Goal: Task Accomplishment & Management: Use online tool/utility

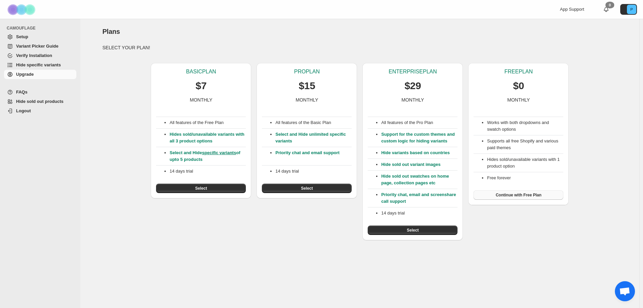
click at [511, 197] on span "Continue with Free Plan" at bounding box center [519, 194] width 46 height 5
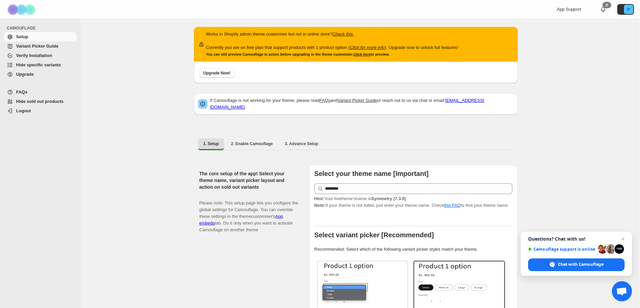
click at [294, 47] on p "Currently you are on free plan that support products with 1 product option ( Cl…" at bounding box center [332, 47] width 252 height 7
drag, startPoint x: 405, startPoint y: 47, endPoint x: 520, endPoint y: 46, distance: 114.9
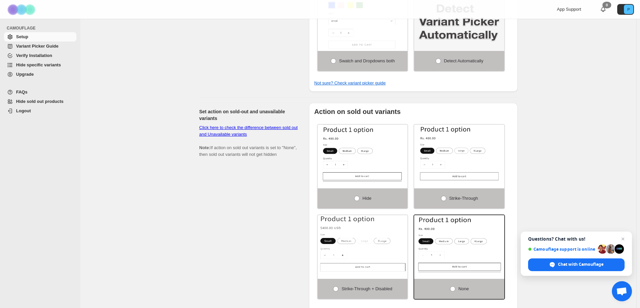
scroll to position [402, 0]
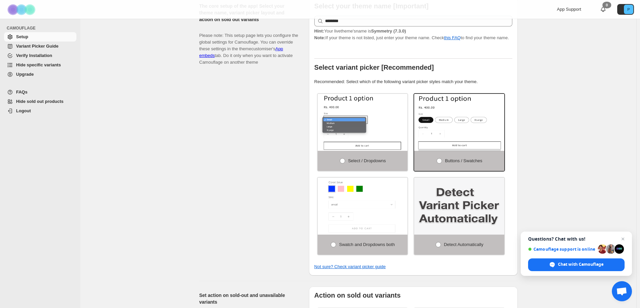
drag, startPoint x: 184, startPoint y: 169, endPoint x: 140, endPoint y: 119, distance: 67.4
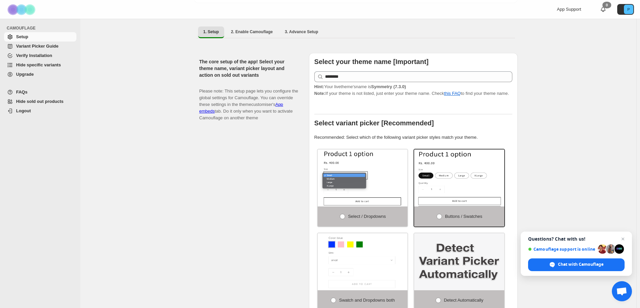
scroll to position [27, 0]
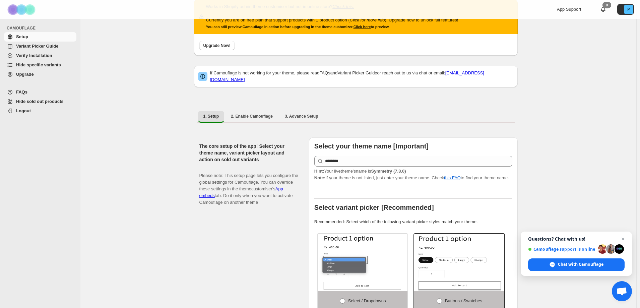
drag, startPoint x: 140, startPoint y: 119, endPoint x: 115, endPoint y: 123, distance: 25.2
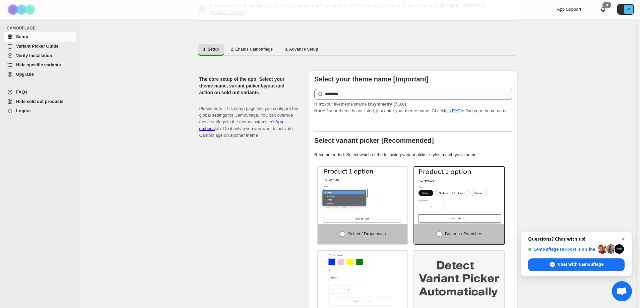
drag, startPoint x: 169, startPoint y: 132, endPoint x: 166, endPoint y: 153, distance: 21.6
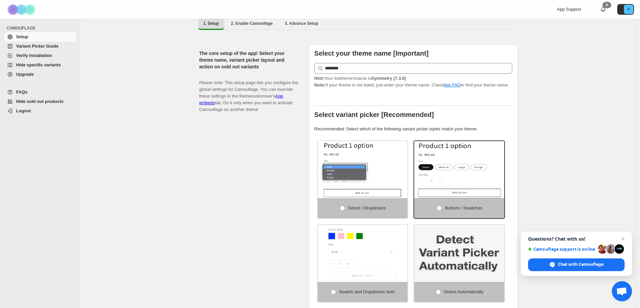
scroll to position [131, 0]
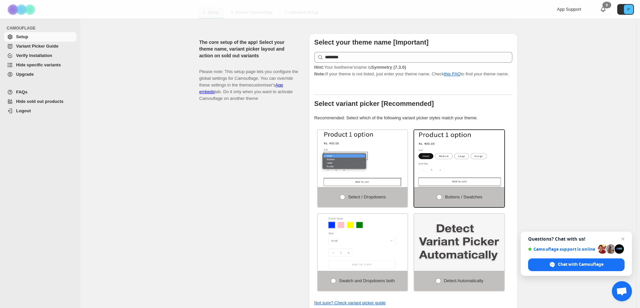
drag, startPoint x: 165, startPoint y: 154, endPoint x: 159, endPoint y: 151, distance: 6.5
click at [164, 154] on div "Works in Shopify admin theme customiser but not in online store? Check this. Cu…" at bounding box center [358, 294] width 556 height 815
click at [344, 194] on span at bounding box center [342, 196] width 5 height 5
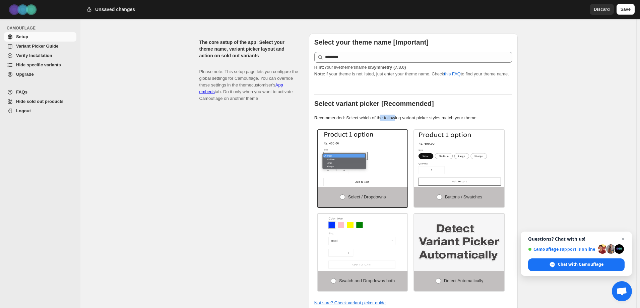
drag, startPoint x: 390, startPoint y: 114, endPoint x: 395, endPoint y: 114, distance: 5.0
click at [395, 115] on p "Recommended: Select which of the following variant picker styles match your the…" at bounding box center [413, 118] width 198 height 7
click at [428, 115] on p "Recommended: Select which of the following variant picker styles match your the…" at bounding box center [413, 118] width 198 height 7
drag, startPoint x: 429, startPoint y: 114, endPoint x: 420, endPoint y: 114, distance: 9.0
click at [424, 115] on p "Recommended: Select which of the following variant picker styles match your the…" at bounding box center [413, 118] width 198 height 7
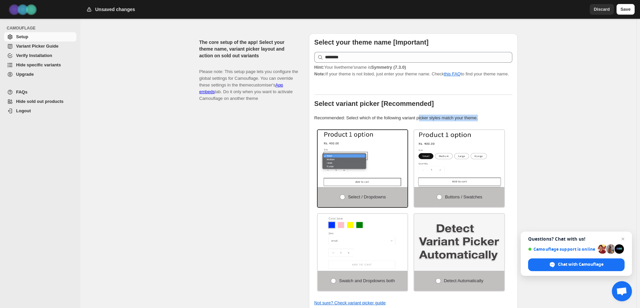
drag, startPoint x: 420, startPoint y: 114, endPoint x: 504, endPoint y: 114, distance: 84.1
click at [503, 115] on p "Recommended: Select which of the following variant picker styles match your the…" at bounding box center [413, 118] width 198 height 7
drag, startPoint x: 554, startPoint y: 117, endPoint x: 559, endPoint y: 101, distance: 16.1
click at [559, 101] on div "Works in Shopify admin theme customiser but not in online store? Check this. Cu…" at bounding box center [358, 294] width 556 height 815
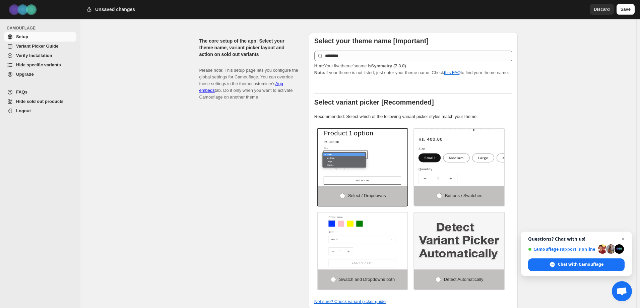
click at [431, 171] on img at bounding box center [479, 161] width 135 height 85
click at [442, 193] on span at bounding box center [438, 195] width 5 height 5
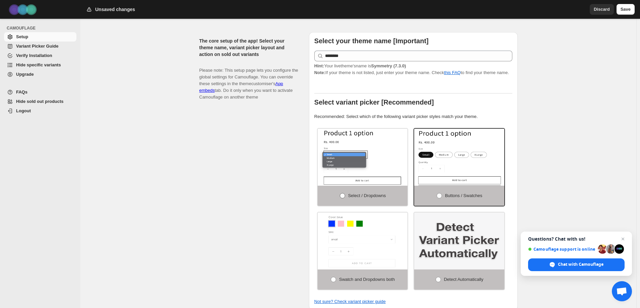
click at [345, 194] on span at bounding box center [342, 195] width 5 height 5
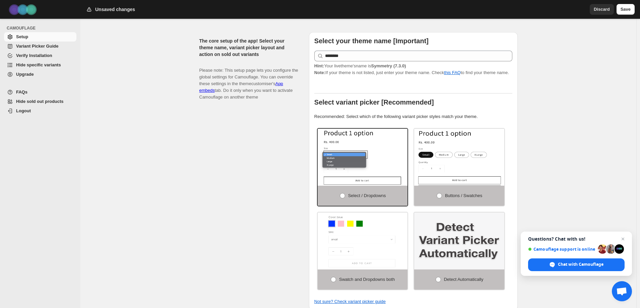
drag, startPoint x: 588, startPoint y: 159, endPoint x: 588, endPoint y: 176, distance: 17.1
click at [588, 176] on div "Works in Shopify admin theme customiser but not in online store? Check this. Cu…" at bounding box center [358, 293] width 556 height 815
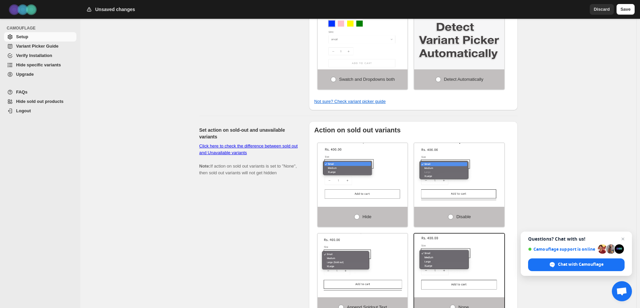
scroll to position [334, 0]
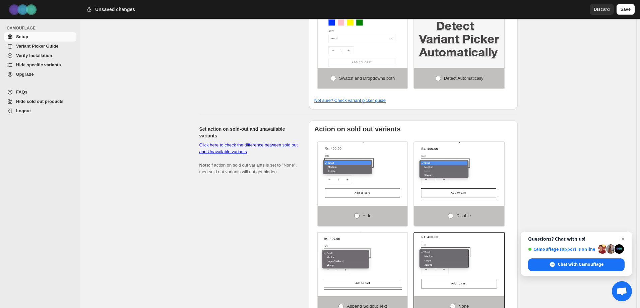
click at [357, 213] on span at bounding box center [356, 215] width 5 height 5
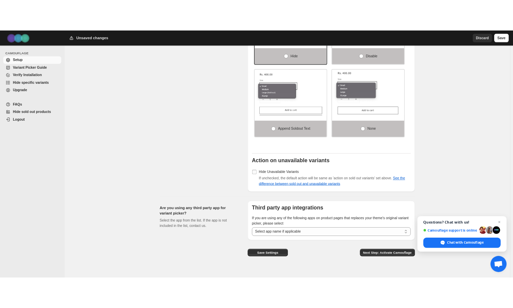
scroll to position [522, 0]
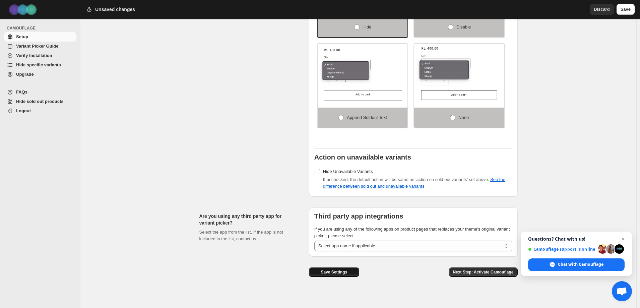
click at [325, 271] on span "Save Settings" at bounding box center [333, 271] width 26 height 5
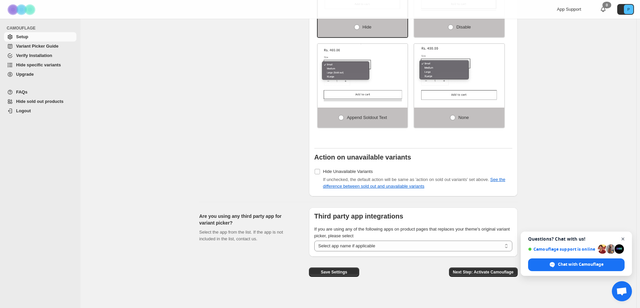
click at [624, 236] on span "Open chat" at bounding box center [623, 239] width 8 height 8
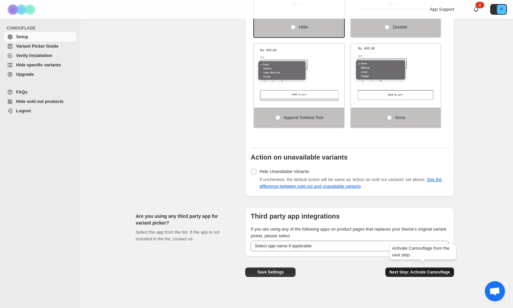
click at [412, 269] on span "Next Step: Activate Camouflage" at bounding box center [419, 271] width 61 height 5
select select "**********"
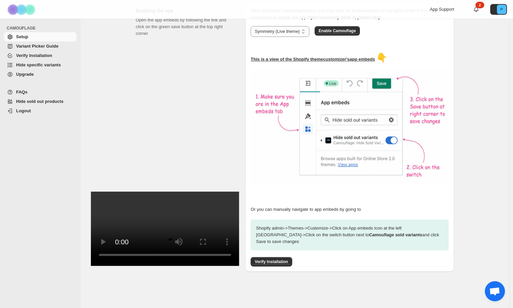
scroll to position [152, 0]
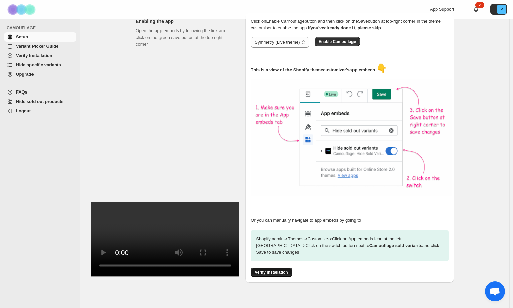
click at [266, 270] on span "Verify Installation" at bounding box center [271, 272] width 33 height 5
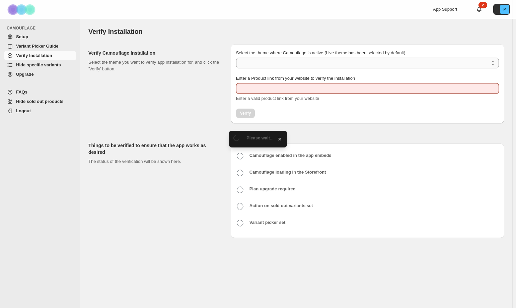
click at [315, 64] on select "Select the theme where Camouflage is active (Live theme has been selected by de…" at bounding box center [367, 63] width 263 height 11
type input "**********"
select select "**********"
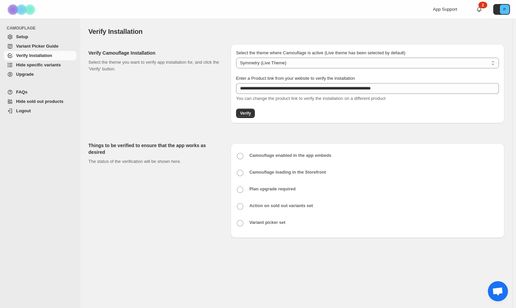
click at [191, 64] on p "Select the theme you want to verify app installation for, and click the 'Verify…" at bounding box center [154, 65] width 132 height 13
drag, startPoint x: 192, startPoint y: 63, endPoint x: 196, endPoint y: 57, distance: 7.2
click at [188, 60] on p "Select the theme you want to verify app installation for, and click the 'Verify…" at bounding box center [154, 65] width 132 height 13
click at [284, 155] on b "Camouflage enabled in the app embeds" at bounding box center [290, 155] width 82 height 5
click at [242, 110] on button "Verify" at bounding box center [245, 113] width 19 height 9
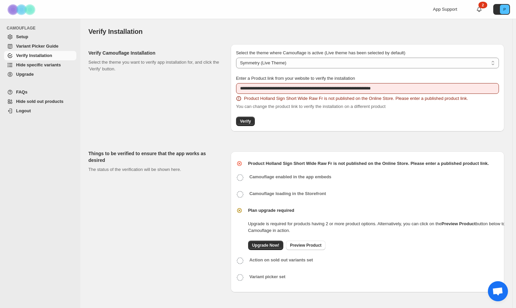
click at [275, 100] on span "Product Holland Sign Short Wide Raw Fr is not published on the Online Store. Pl…" at bounding box center [356, 98] width 224 height 7
